Goal: Task Accomplishment & Management: Use online tool/utility

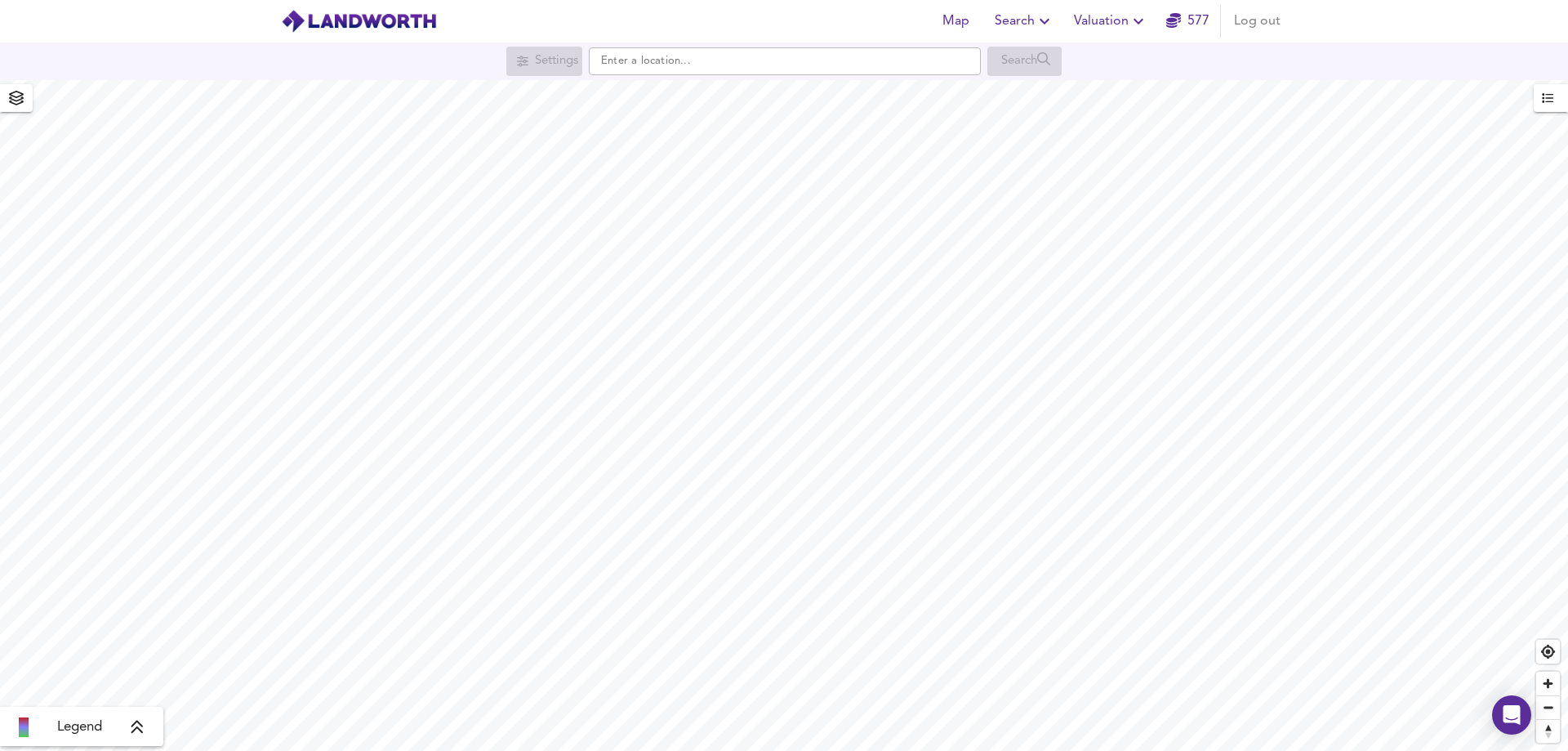
click at [1127, 20] on span "Valuation" at bounding box center [1111, 21] width 74 height 23
click at [1130, 58] on li "New Valuation Report" at bounding box center [1110, 58] width 195 height 30
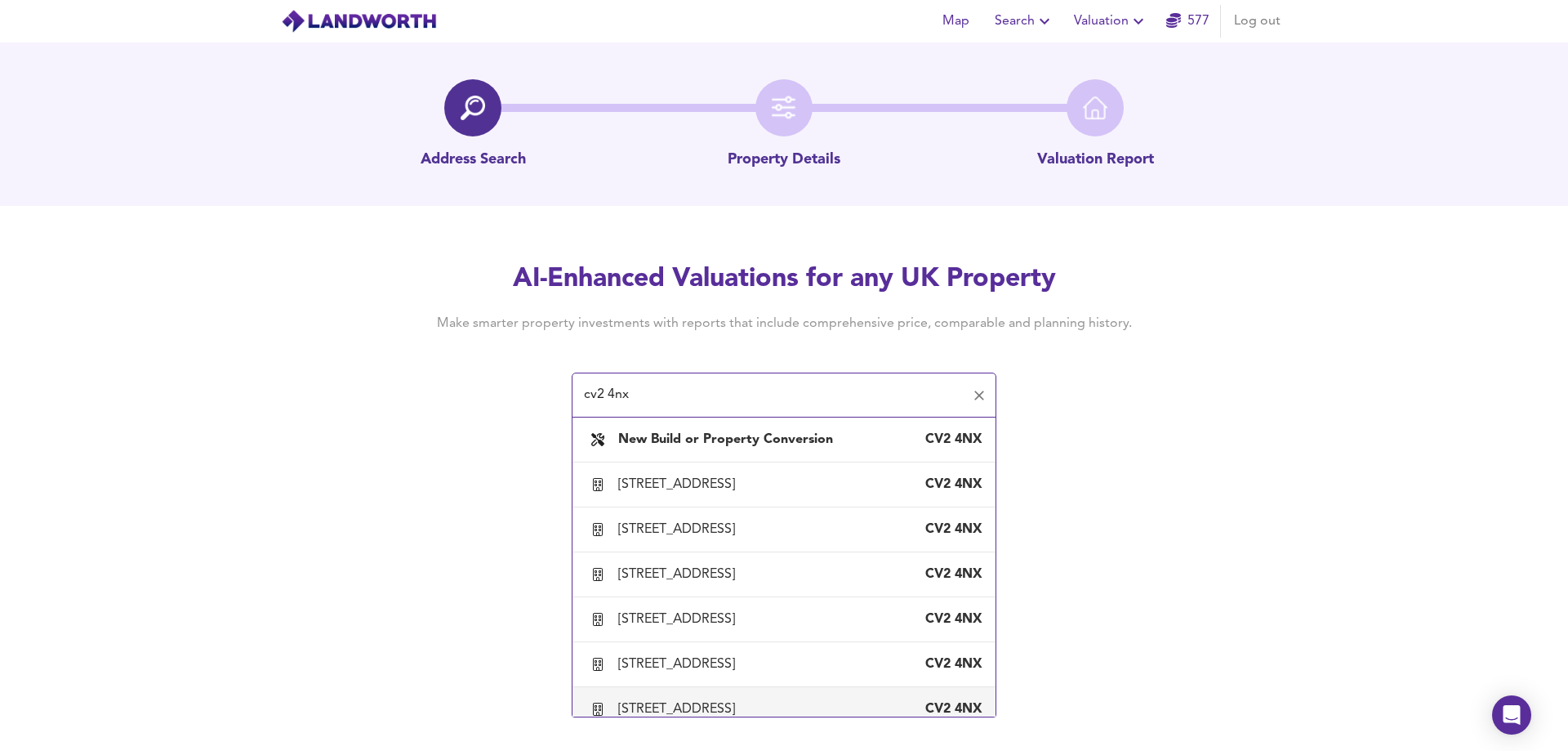
click at [742, 702] on div "[STREET_ADDRESS]" at bounding box center [680, 708] width 123 height 18
type input "[STREET_ADDRESS]"
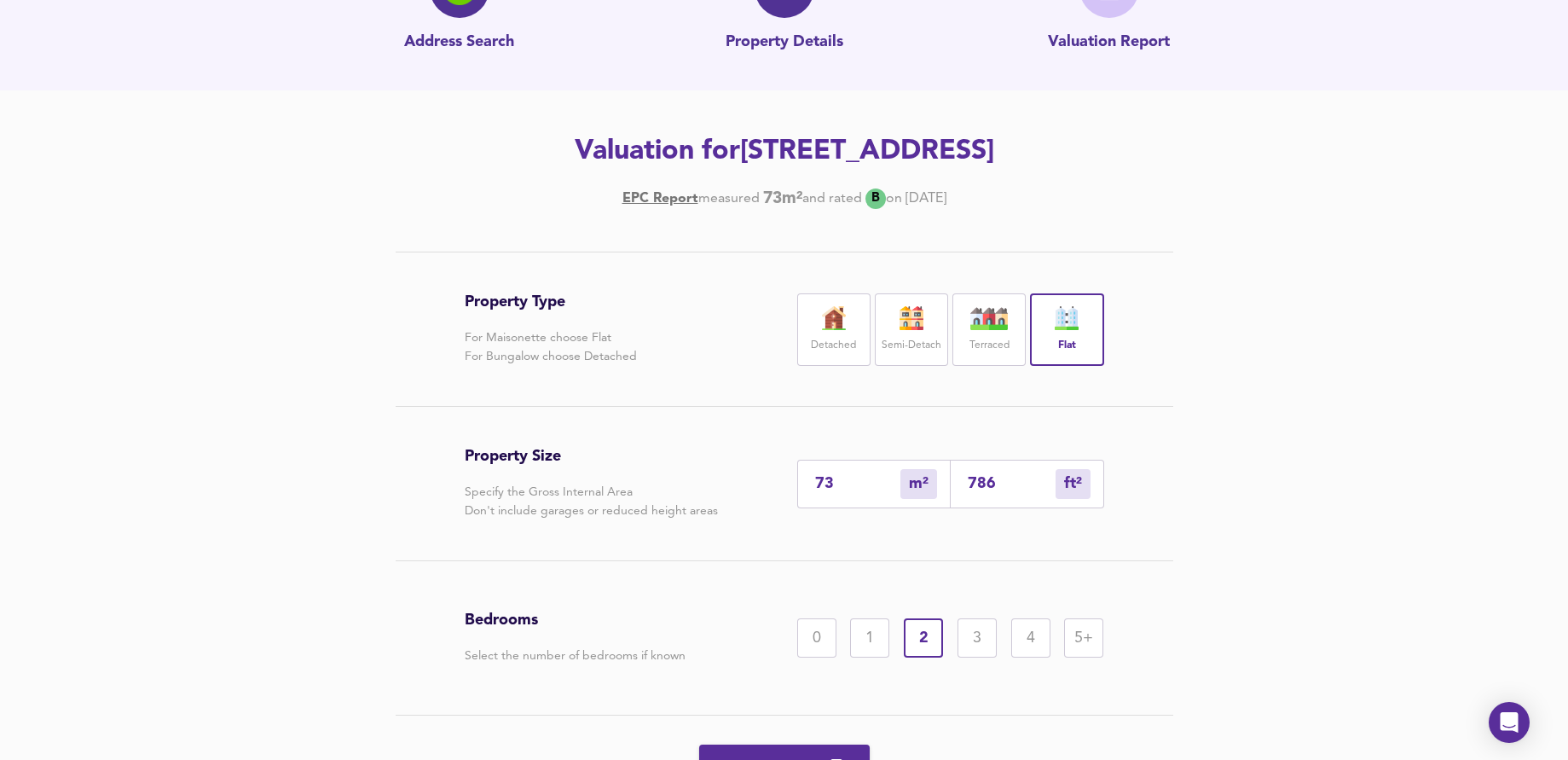
scroll to position [218, 0]
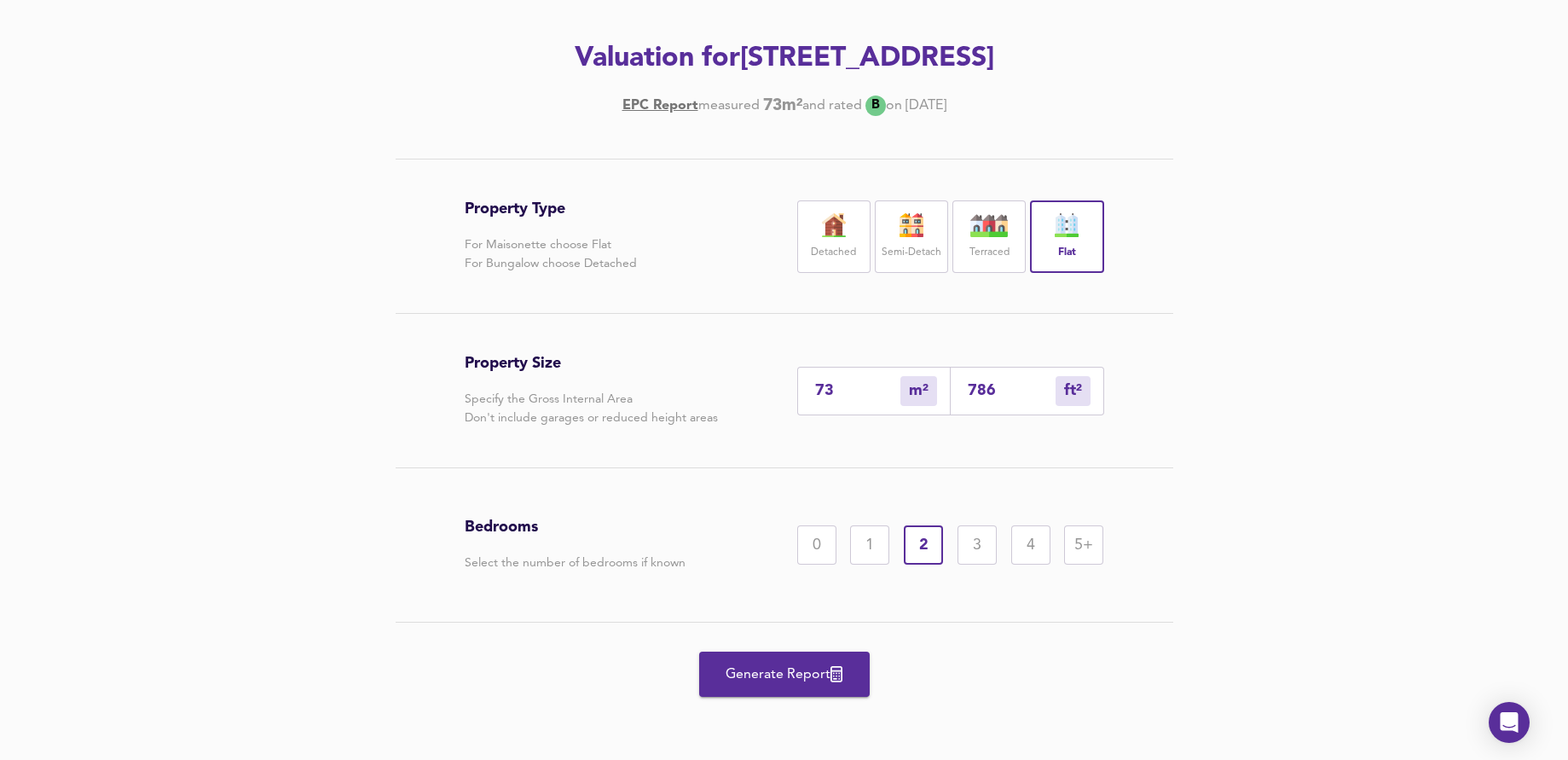
click at [789, 676] on span "Generate Report" at bounding box center [784, 674] width 136 height 24
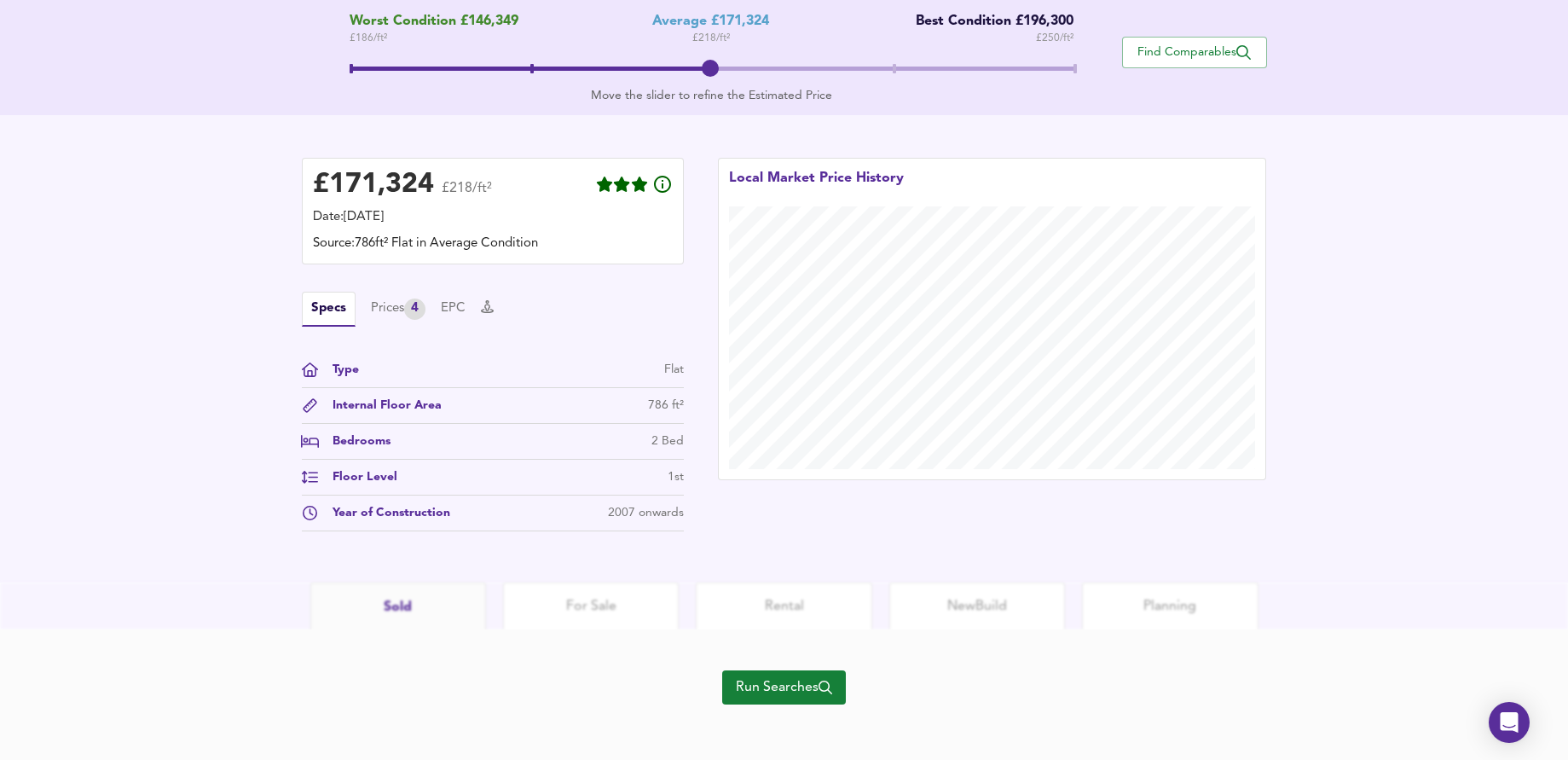
scroll to position [238, 0]
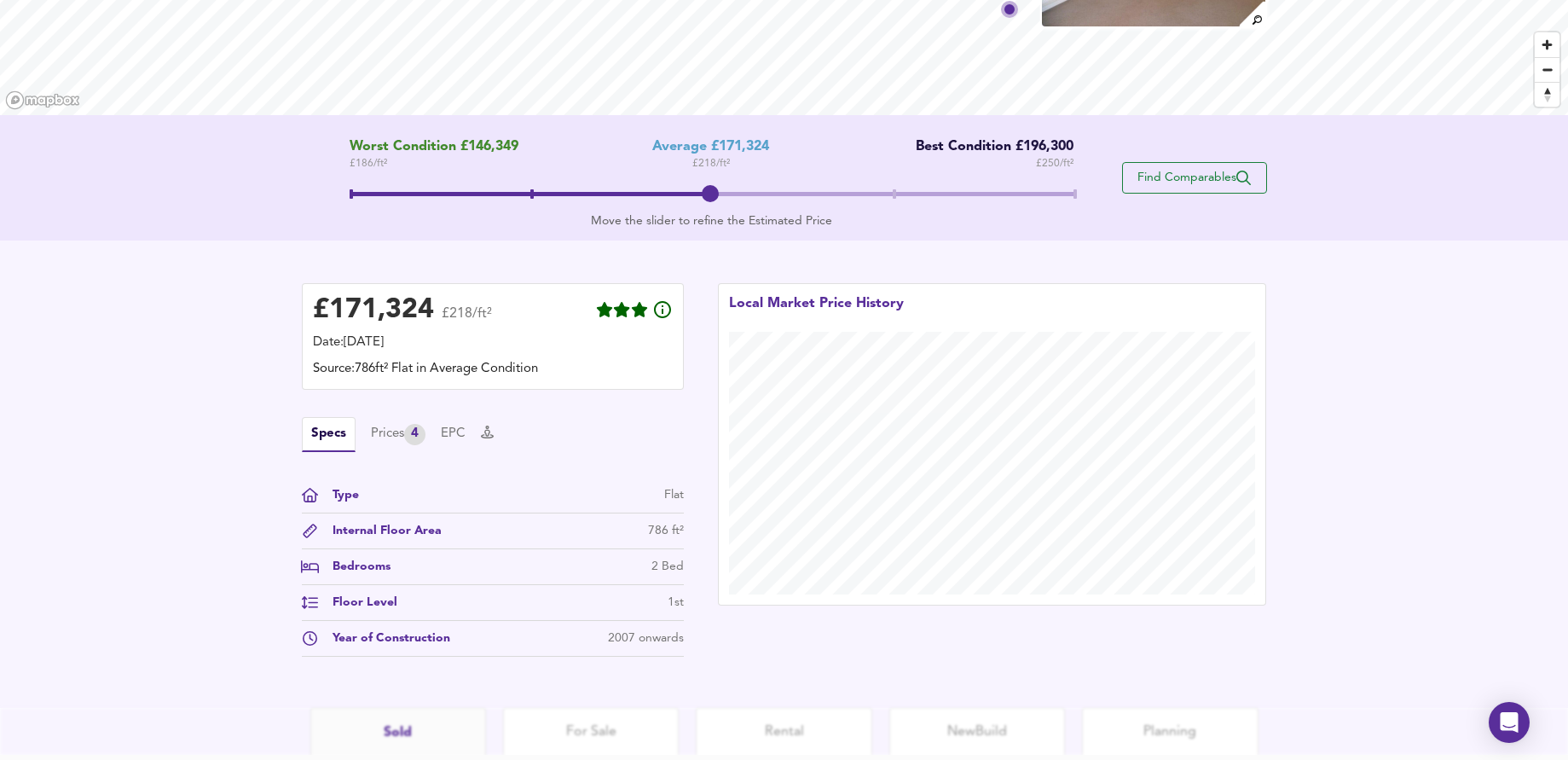
click at [1213, 179] on span "Find Comparables" at bounding box center [1194, 178] width 126 height 16
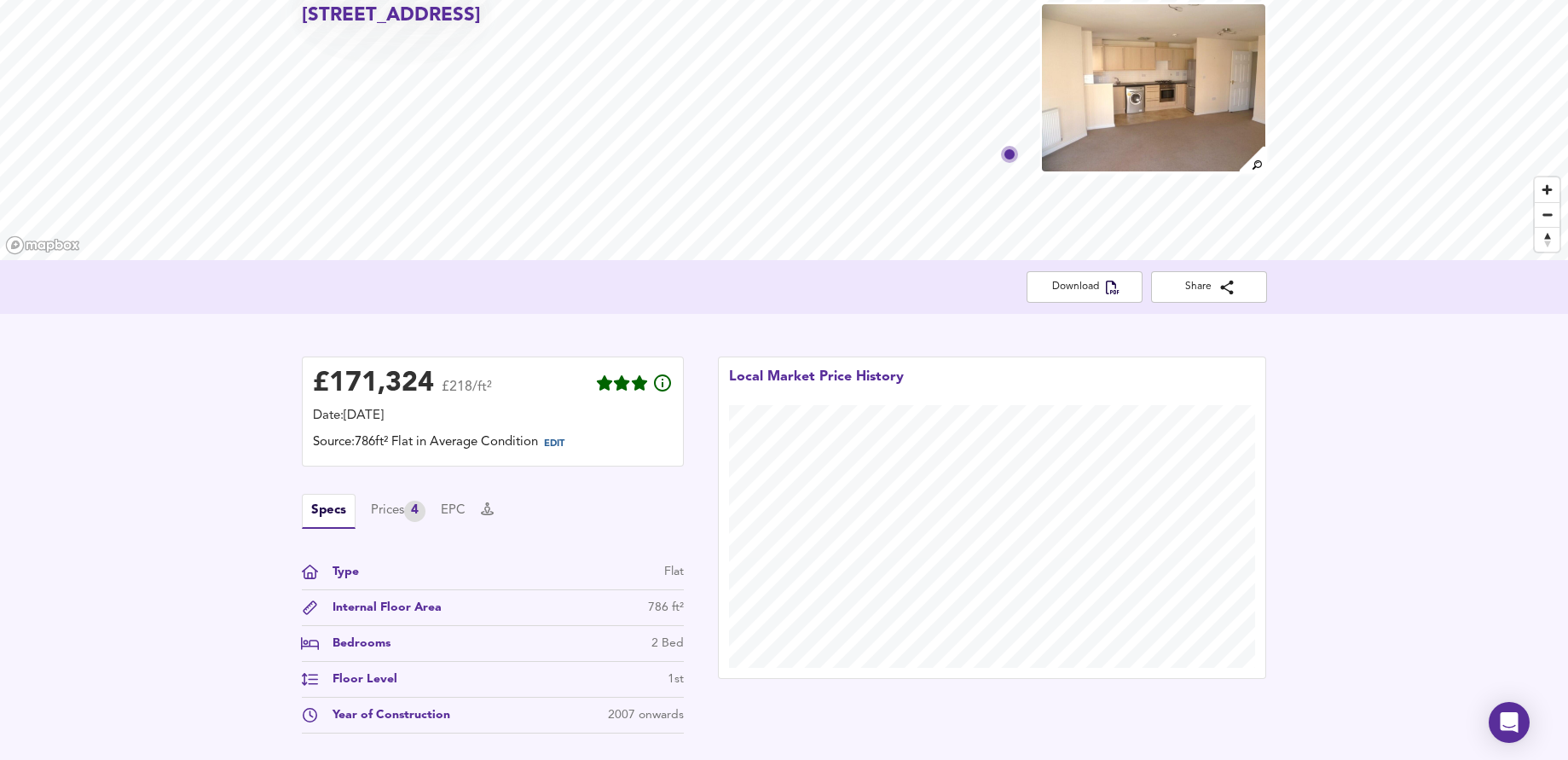
scroll to position [0, 0]
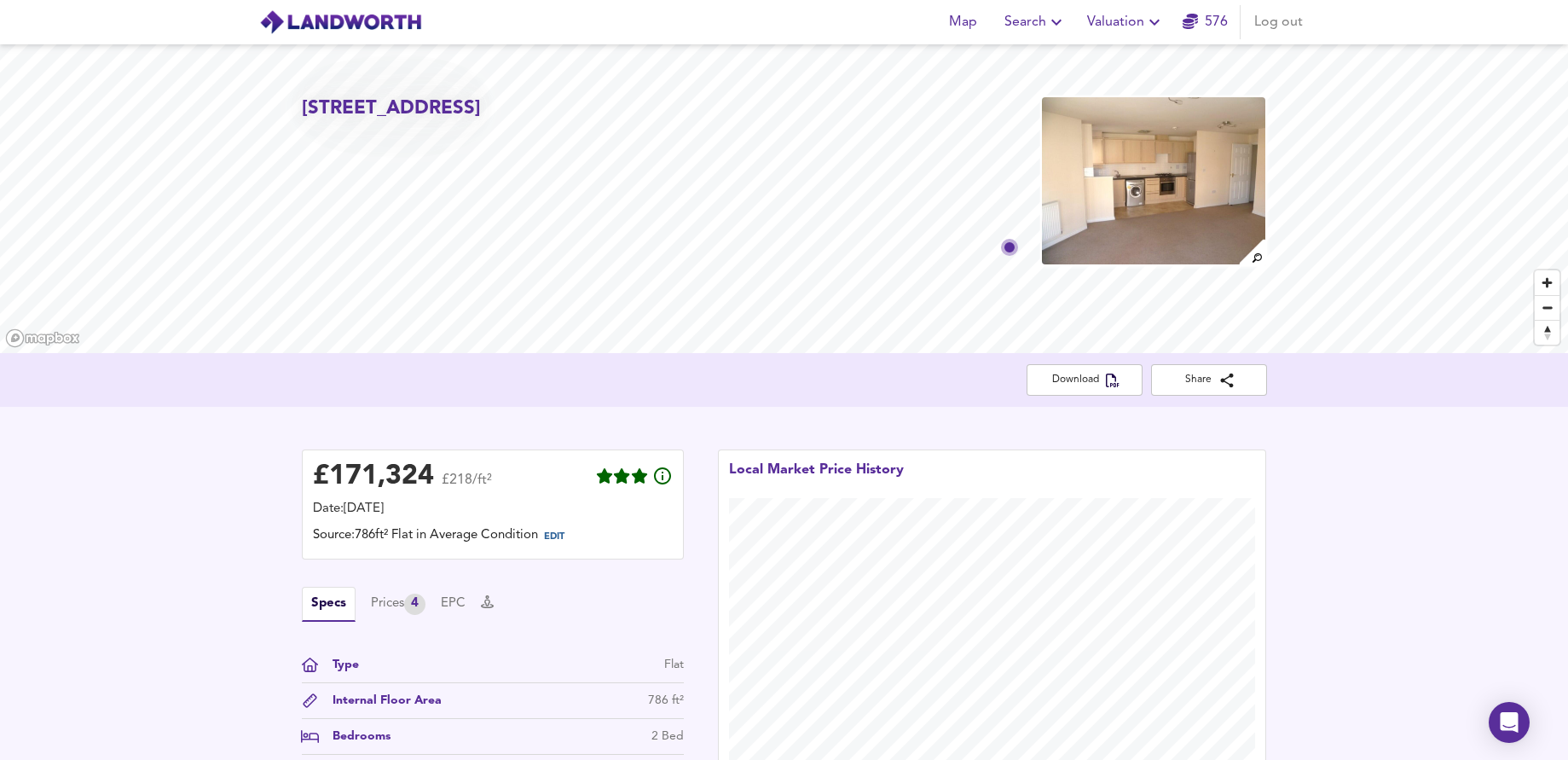
click at [1228, 180] on img at bounding box center [1152, 180] width 226 height 170
click at [1124, 28] on span "Valuation" at bounding box center [1126, 22] width 78 height 24
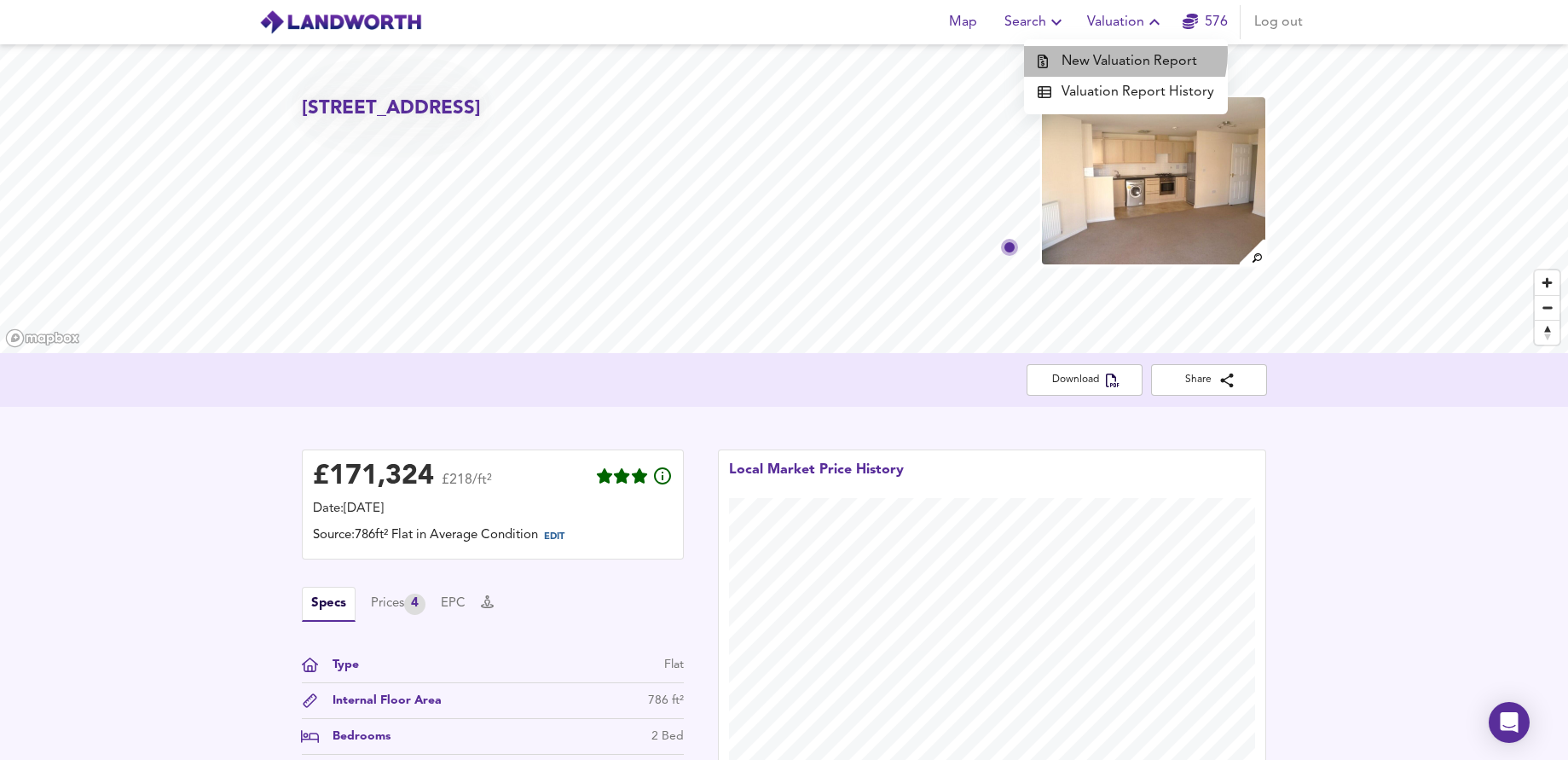
click at [1124, 53] on li "New Valuation Report" at bounding box center [1125, 61] width 204 height 31
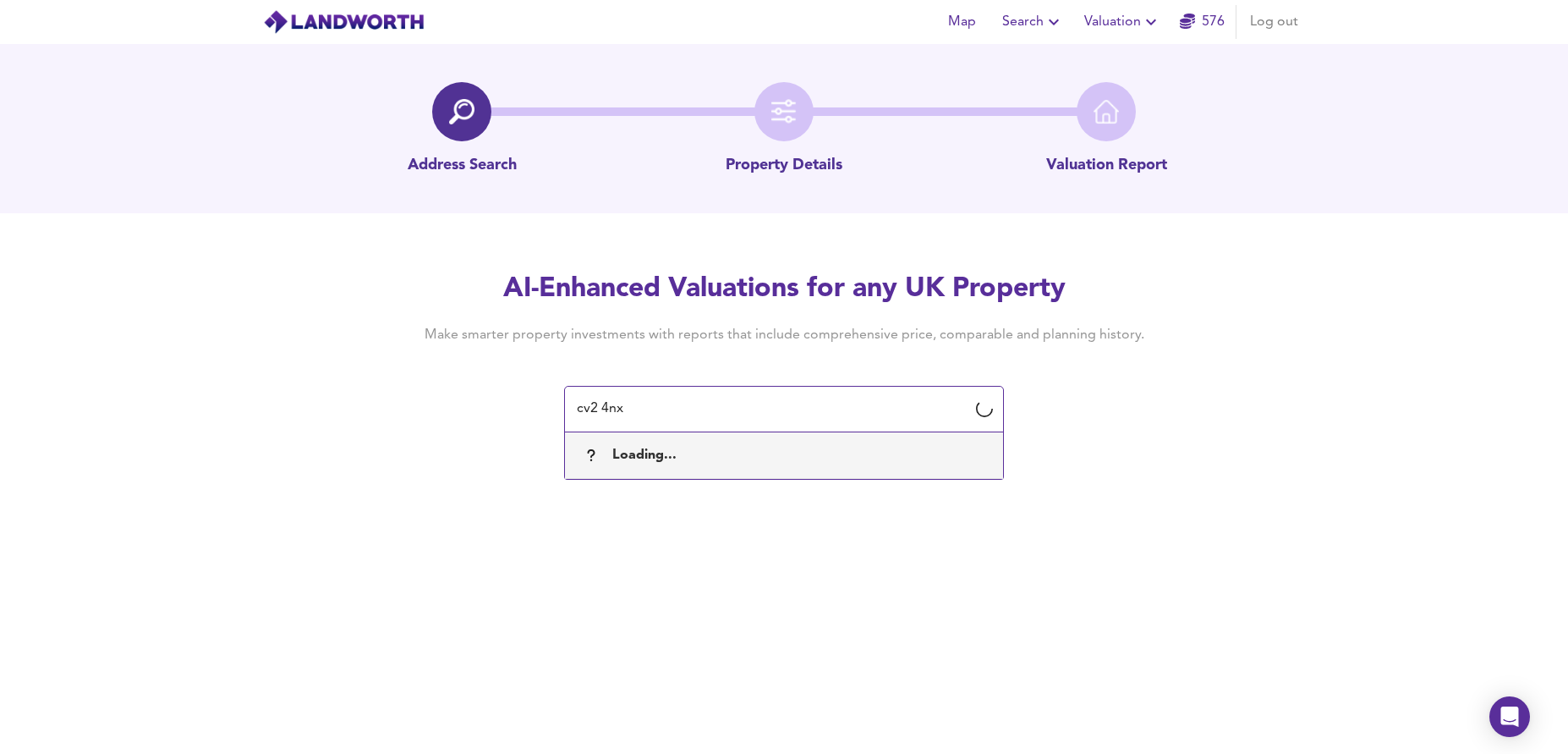
click at [838, 452] on div "Loading..." at bounding box center [784, 455] width 411 height 19
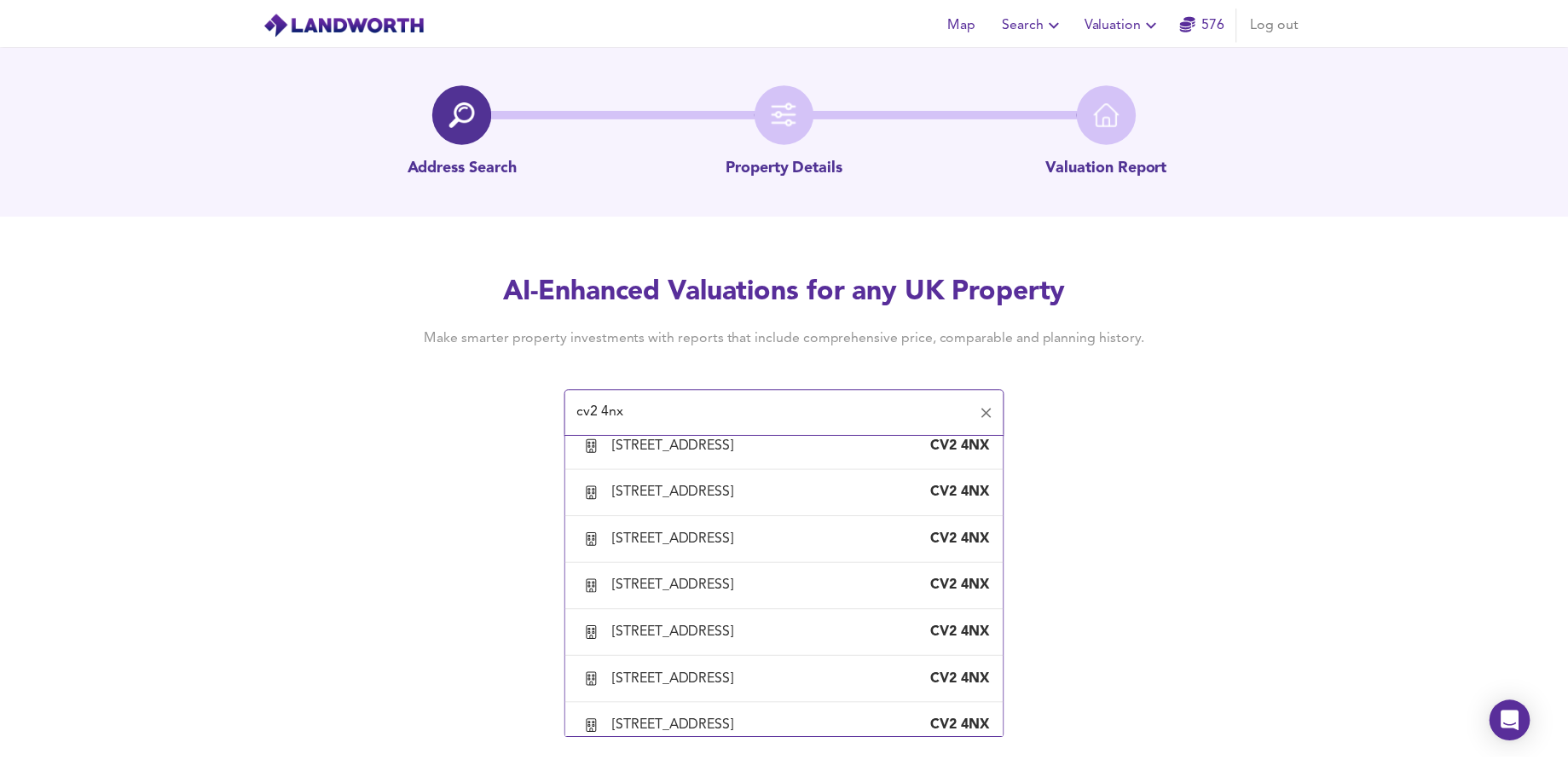
scroll to position [426, 0]
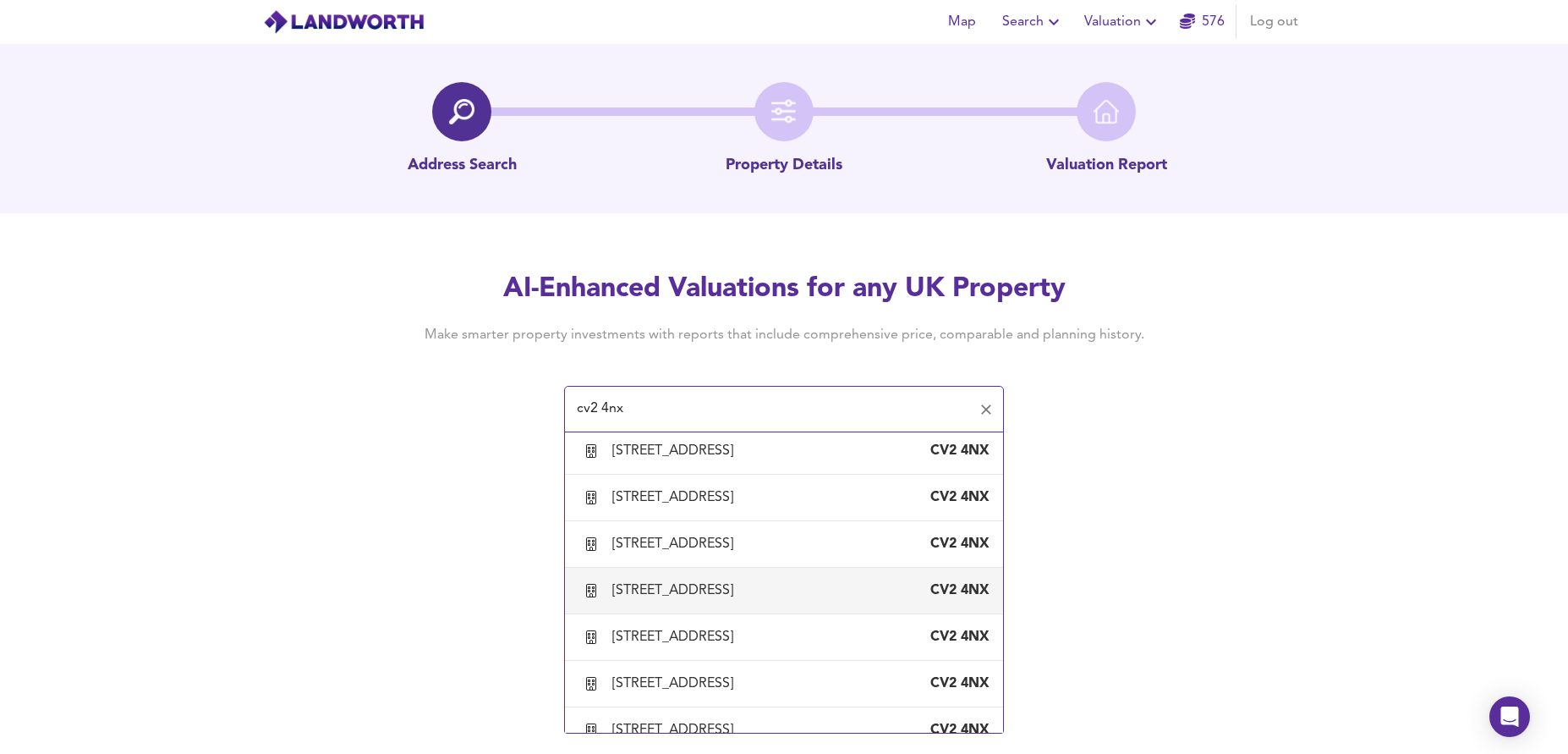
click at [743, 577] on div "[STREET_ADDRESS]" at bounding box center [784, 590] width 411 height 36
type input "[STREET_ADDRESS]"
